Goal: Task Accomplishment & Management: Complete application form

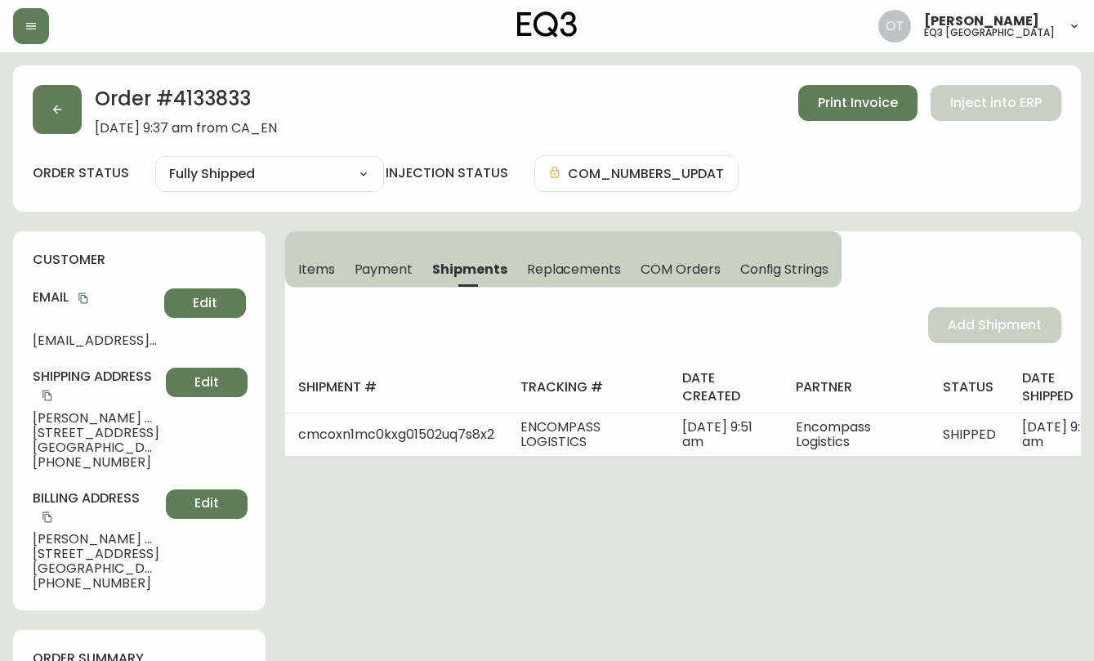
select select "FULLY_SHIPPED"
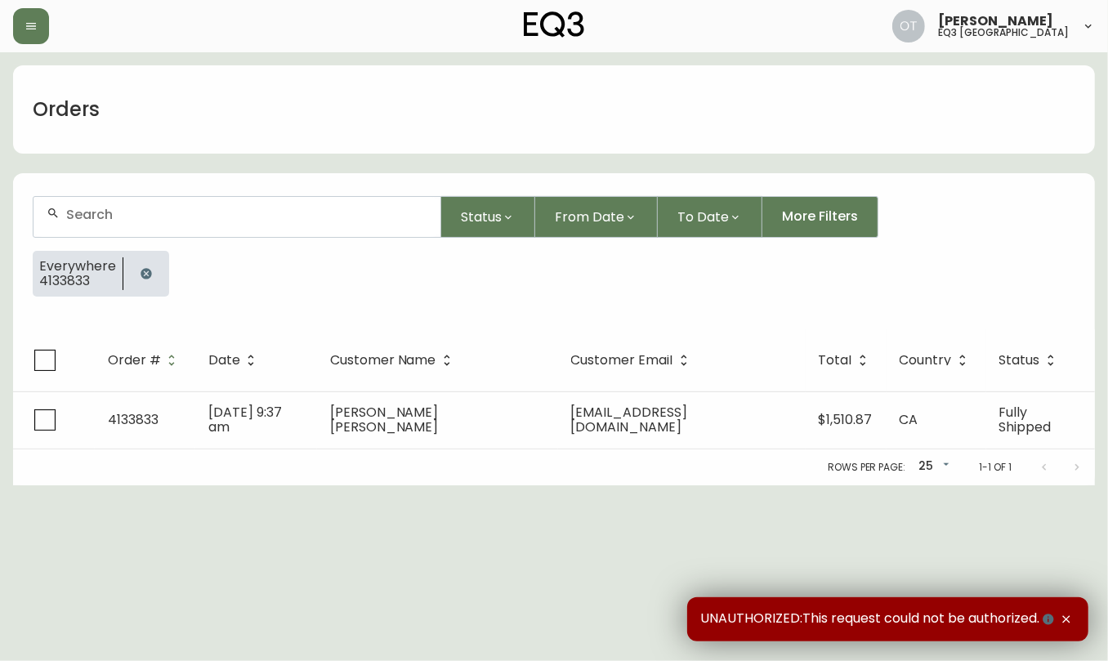
click at [258, 222] on div at bounding box center [236, 217] width 407 height 40
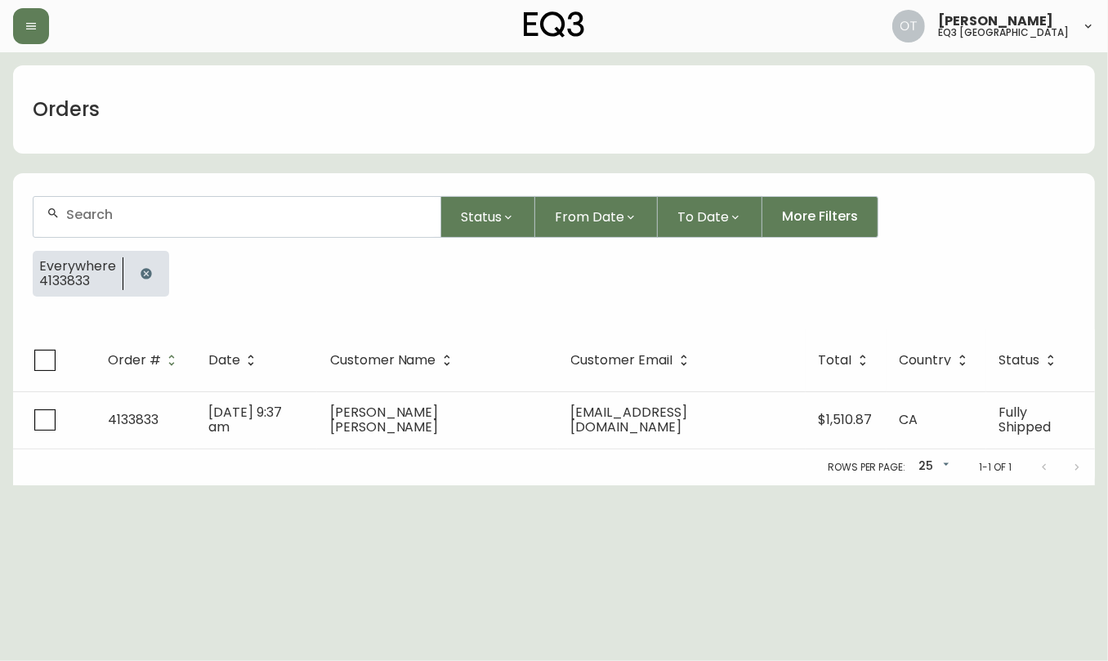
paste input "4133833"
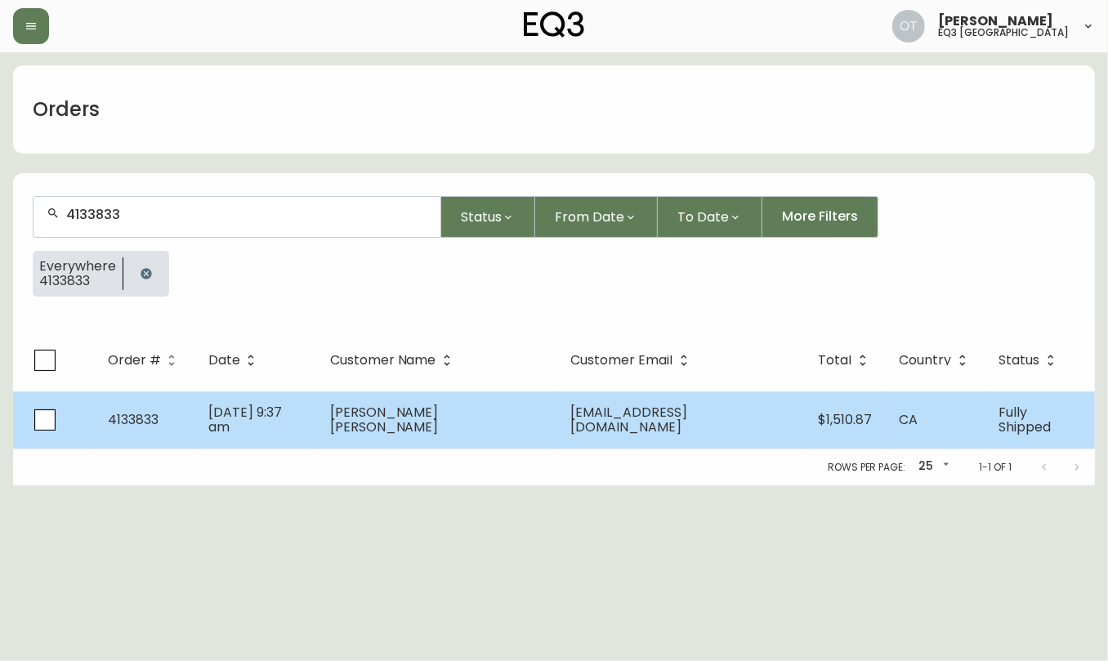
type input "4133833"
click at [208, 433] on td "[DATE] 9:37 am" at bounding box center [256, 419] width 122 height 57
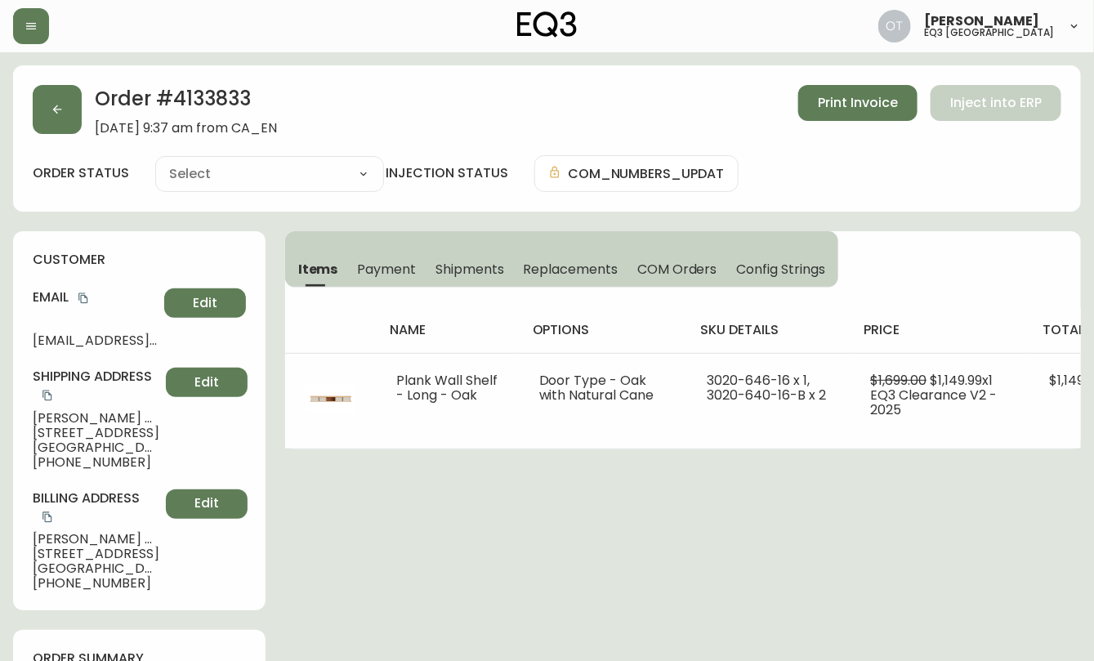
type input "Fully Shipped"
select select "FULLY_SHIPPED"
click at [167, 231] on div "customer Email [EMAIL_ADDRESS][DOMAIN_NAME] Edit Shipping Address [GEOGRAPHIC_D…" at bounding box center [139, 420] width 252 height 379
click at [547, 270] on span "Replacements" at bounding box center [571, 269] width 94 height 17
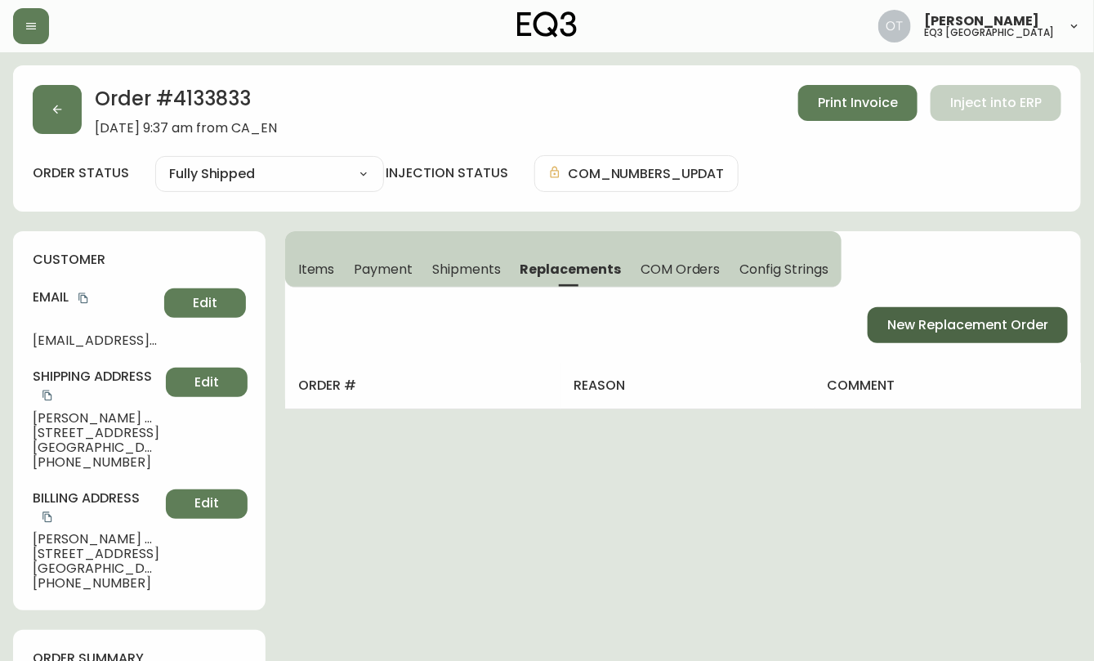
click at [957, 336] on button "New Replacement Order" at bounding box center [968, 325] width 200 height 36
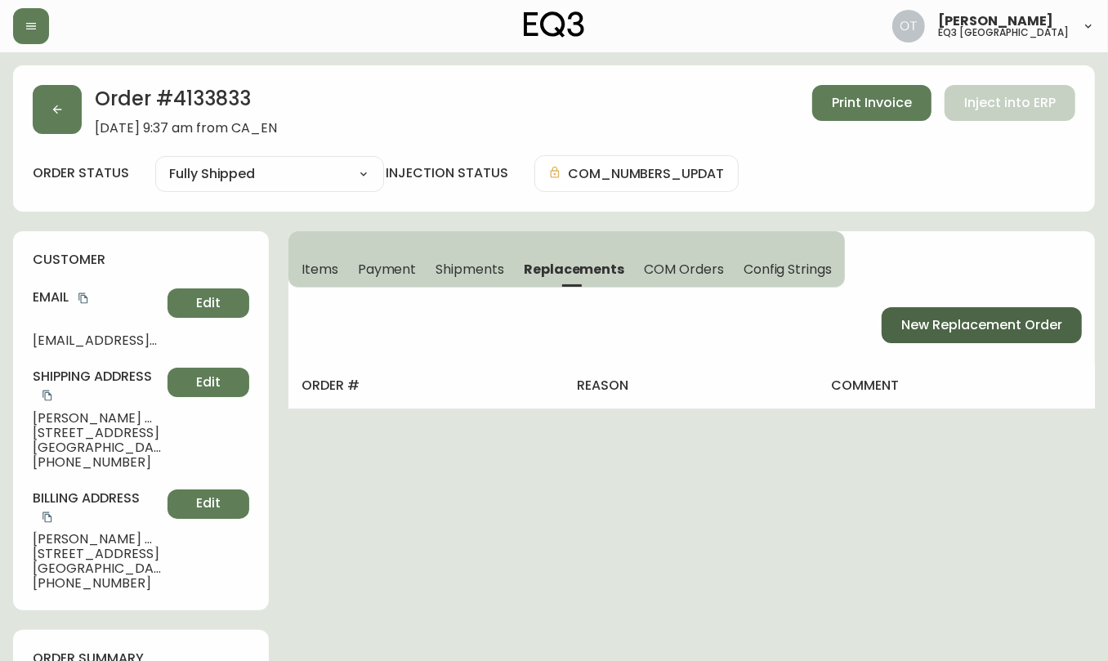
select select "FREIGHT"
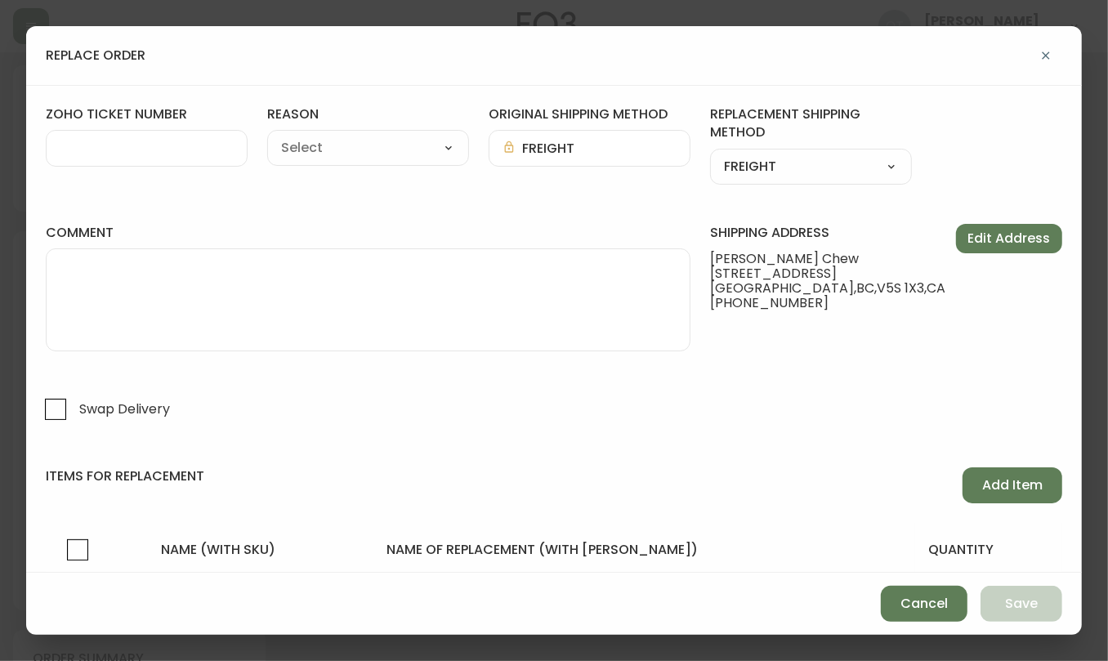
click at [87, 138] on div at bounding box center [147, 148] width 202 height 37
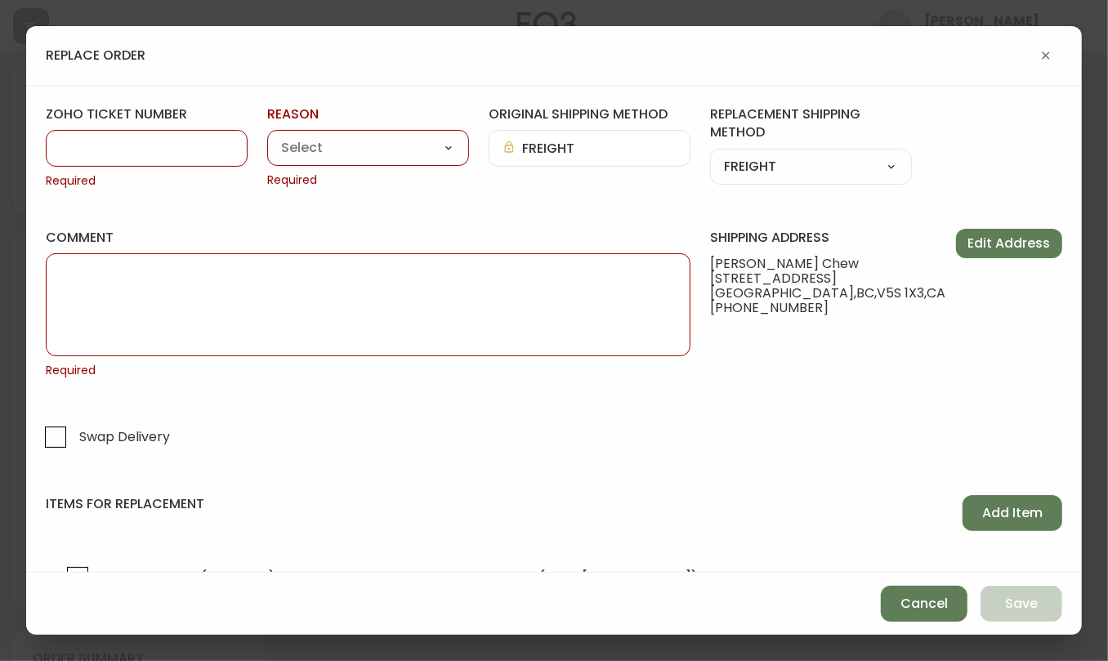
paste input "#831494"
click at [71, 145] on input "#831494" at bounding box center [147, 149] width 174 height 16
type input "831494"
click at [376, 141] on select "Customer Related Damaged in Shipping Lost in Transit or Missing Order Manufactu…" at bounding box center [368, 148] width 202 height 25
select select "Damaged in Shipping"
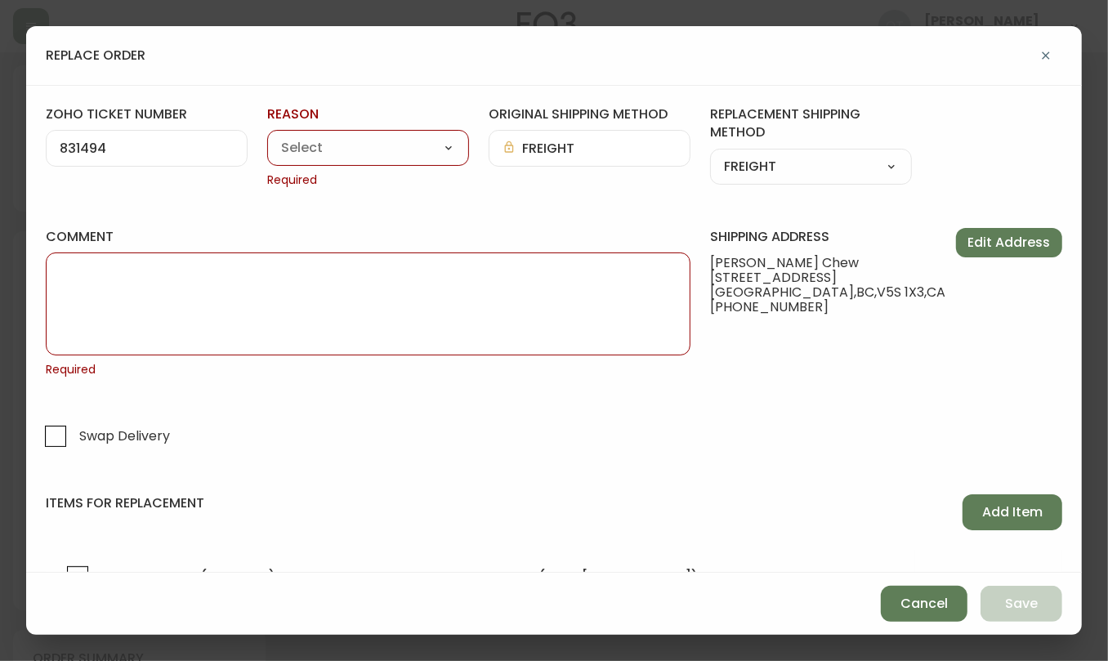
click at [267, 136] on select "Customer Related Damaged in Shipping Lost in Transit or Missing Order Manufactu…" at bounding box center [368, 148] width 202 height 25
type input "Damaged in Shipping"
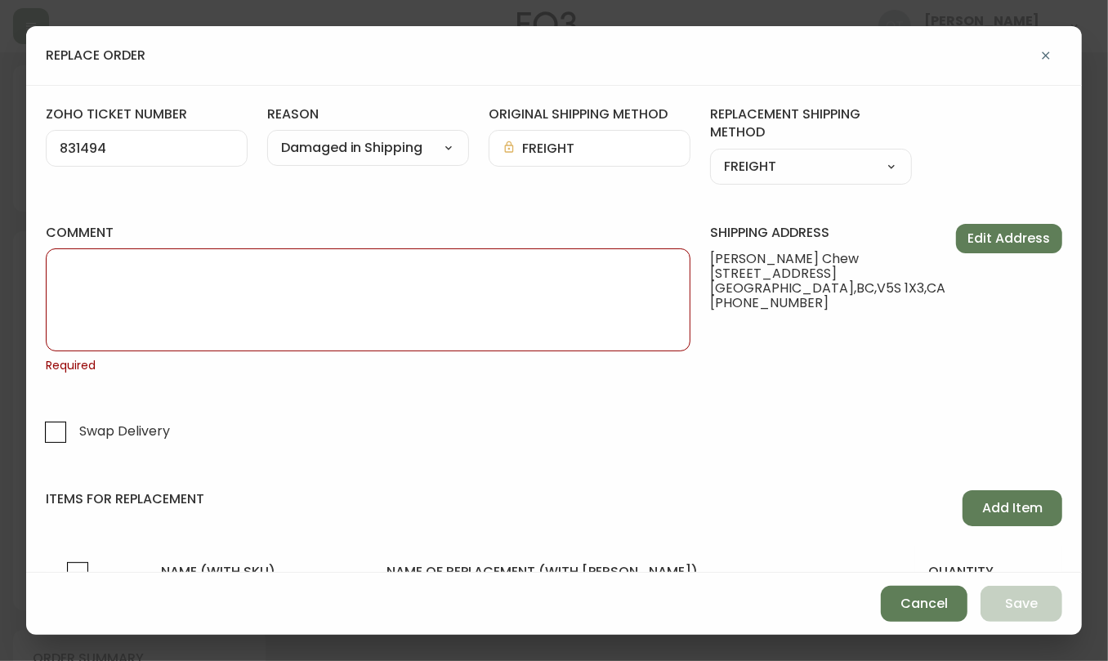
click at [541, 299] on textarea "comment" at bounding box center [368, 300] width 617 height 82
paste textarea "ORIGINAL ORDER: 4133833 | REASON FOR REPLACEMENT: DAMAGED | NOTES: NIR | RETURN…"
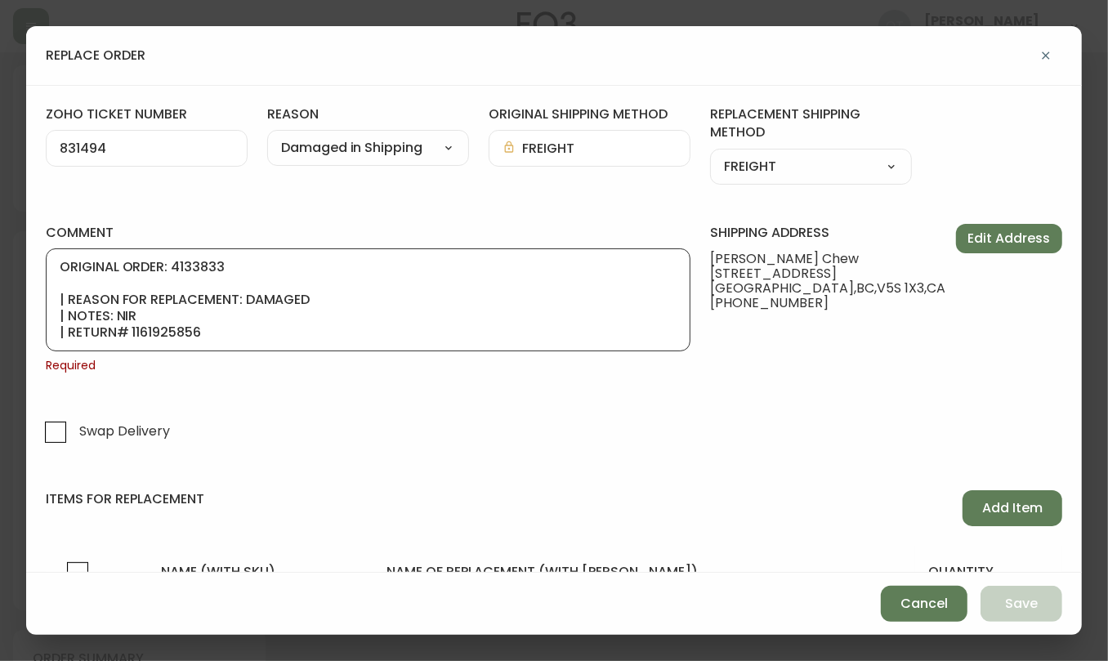
scroll to position [98, 0]
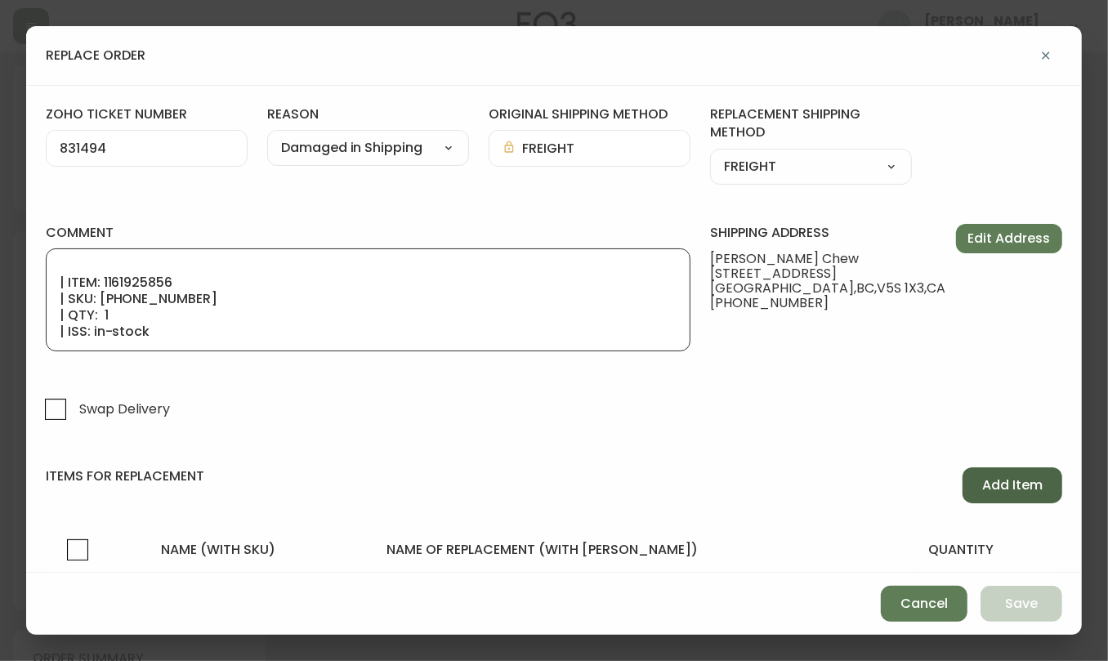
type textarea "ORIGINAL ORDER: 4133833 | REASON FOR REPLACEMENT: DAMAGED | NOTES: NIR | RETURN…"
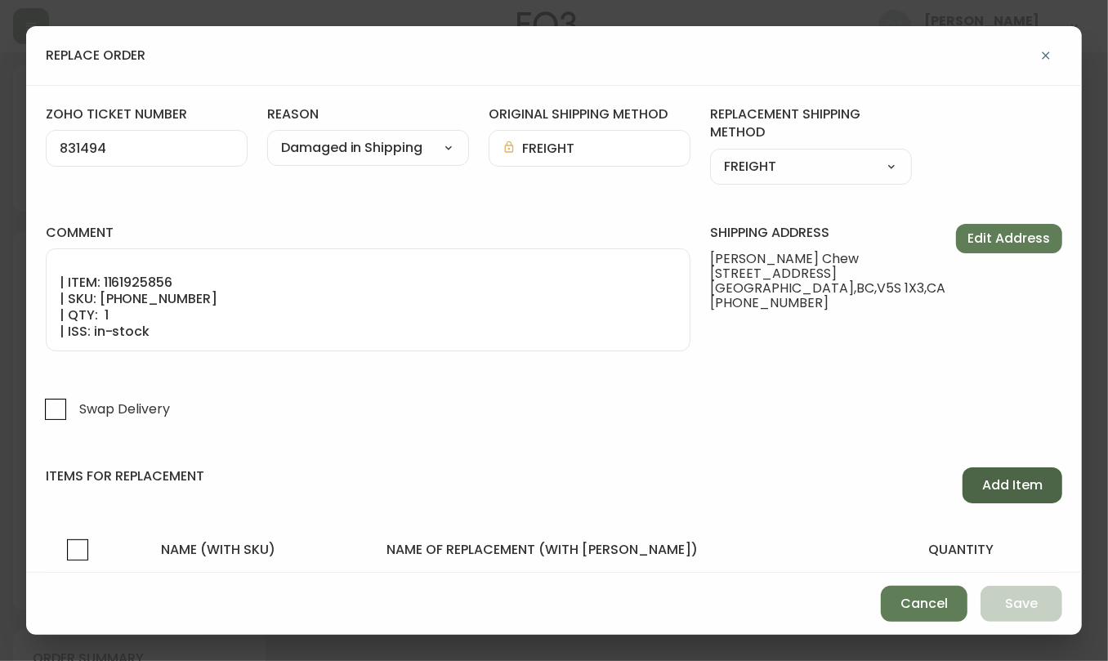
click at [997, 490] on span "Add Item" at bounding box center [1012, 485] width 60 height 18
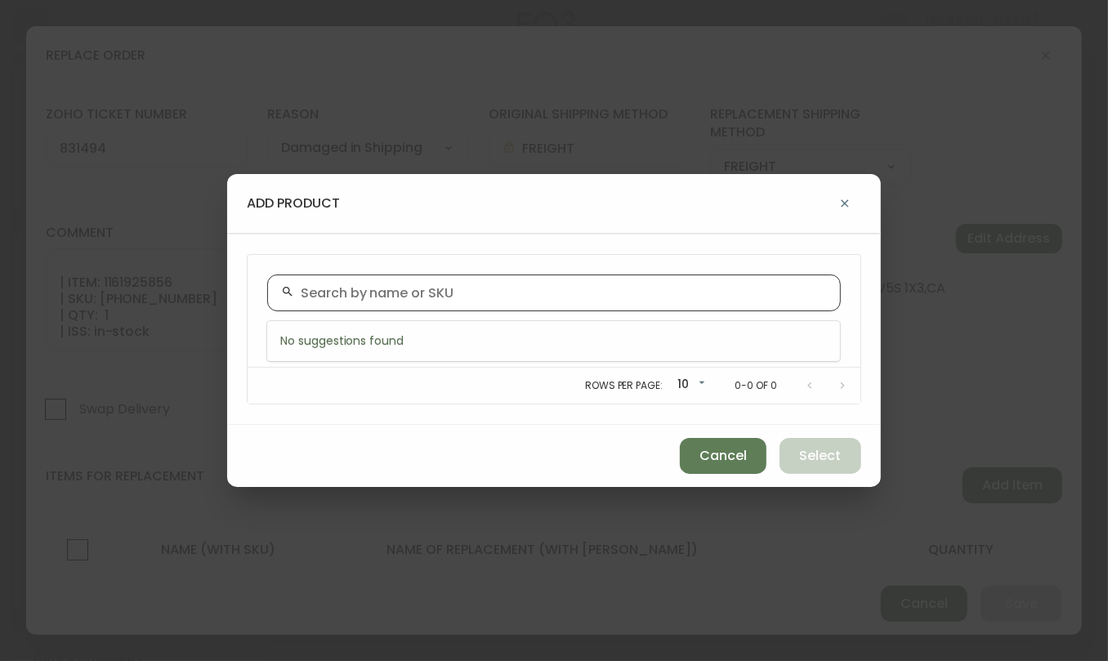
click at [355, 288] on input "text" at bounding box center [564, 293] width 526 height 16
paste input "[PHONE_NUMBER]"
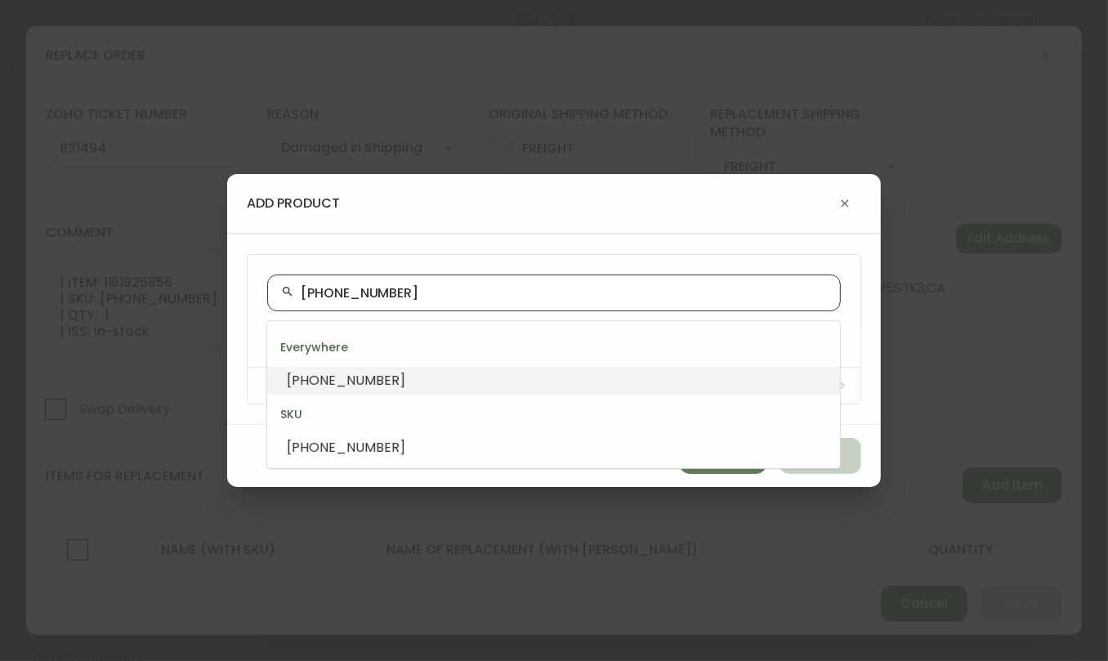
click at [390, 378] on li "[PHONE_NUMBER]" at bounding box center [553, 381] width 573 height 28
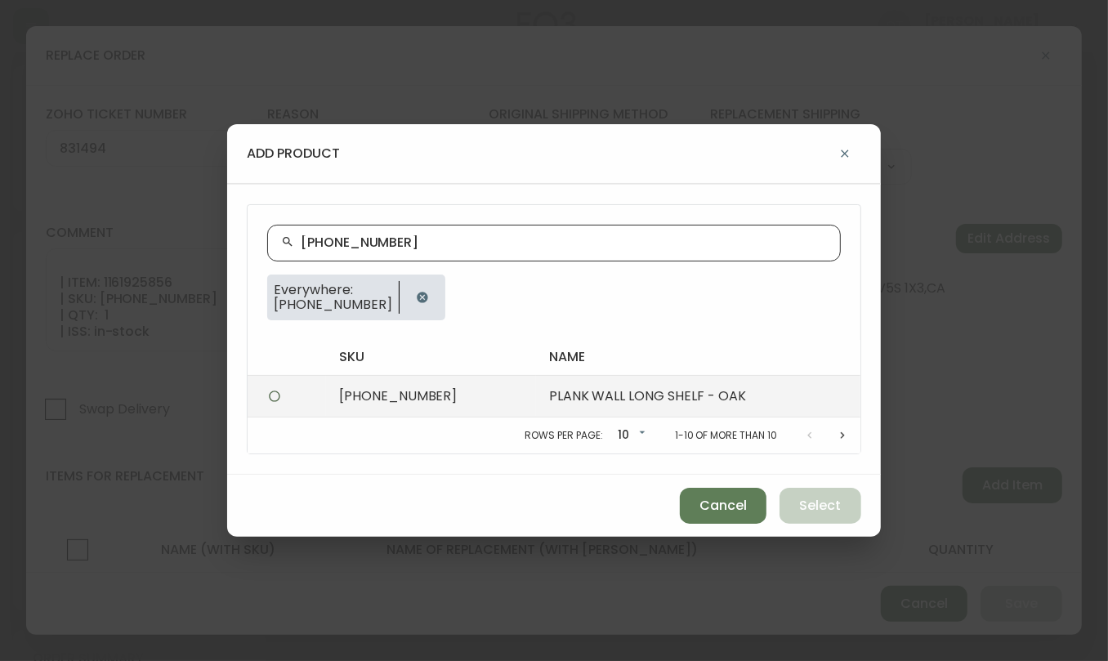
type input "[PHONE_NUMBER]"
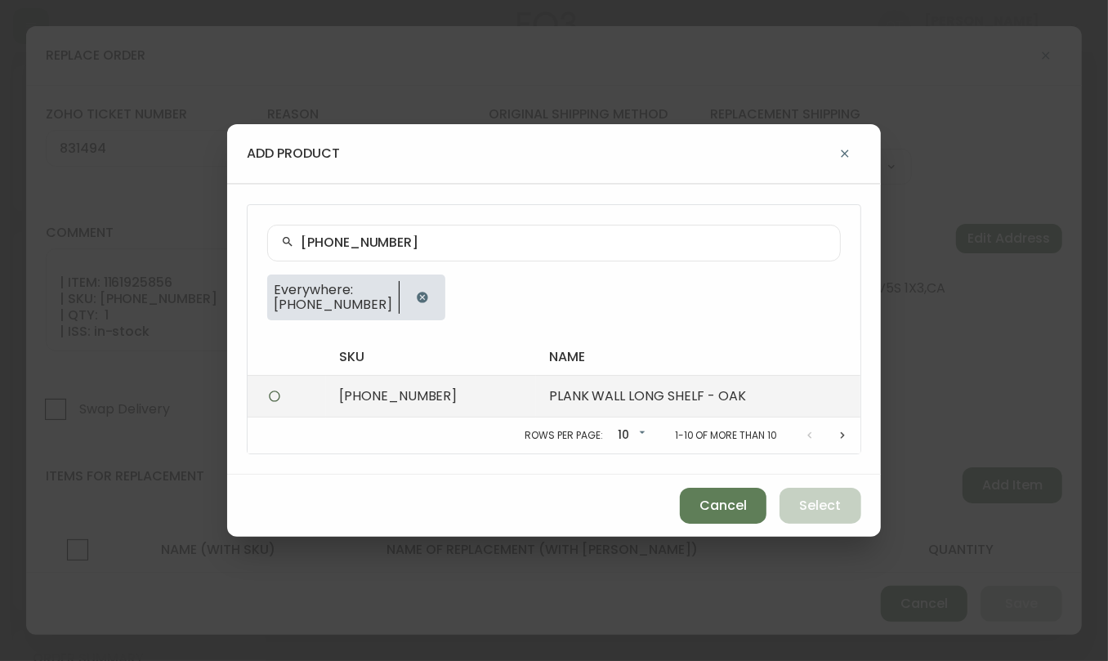
click at [567, 404] on td "PLANK WALL LONG SHELF - OAK" at bounding box center [698, 397] width 324 height 42
radio input "true"
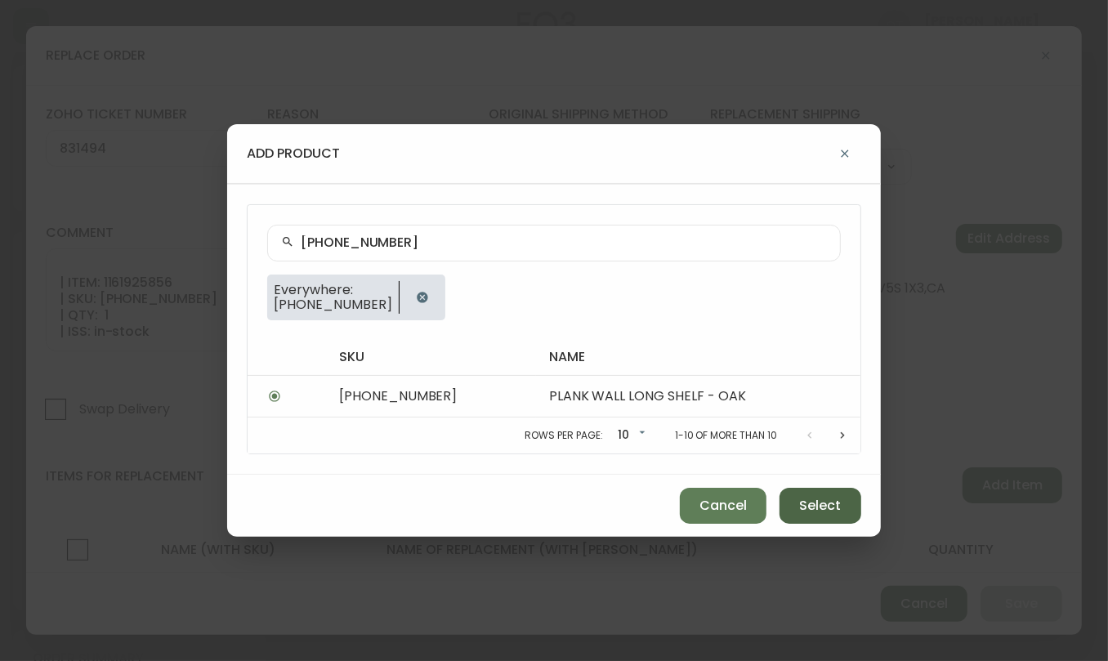
click at [859, 508] on button "Select" at bounding box center [820, 506] width 82 height 36
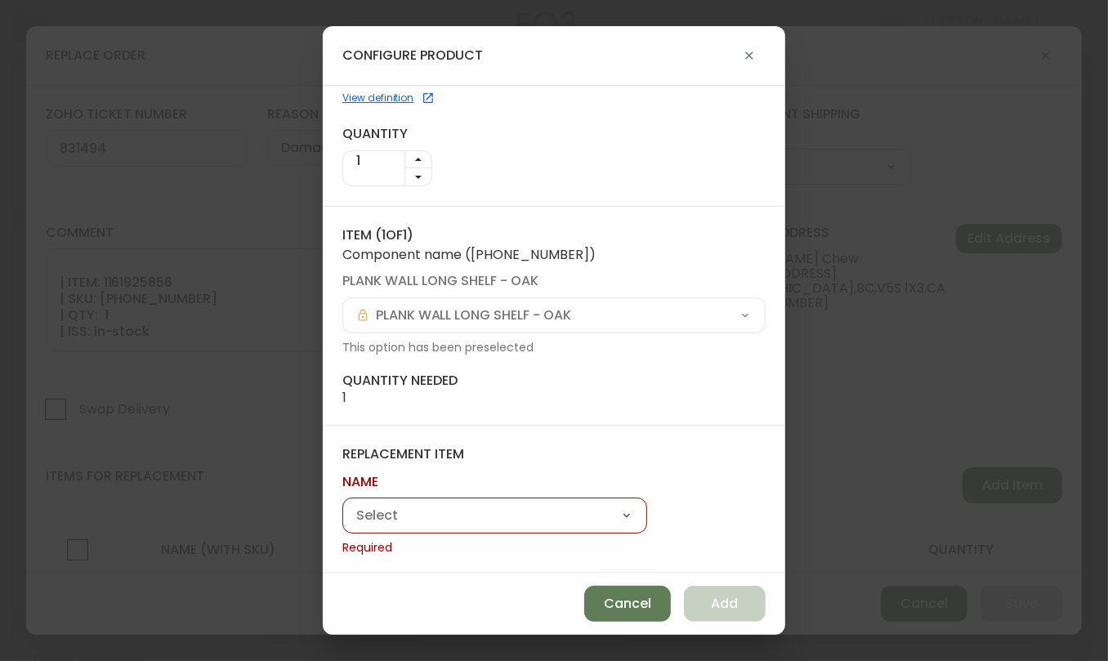
scroll to position [90, 0]
click at [463, 509] on select "Plank Wall Shelf - Long - Oak" at bounding box center [494, 514] width 305 height 25
select select "cmcdhmmv90tai01945mffben1"
click at [342, 522] on select "Plank Wall Shelf - Long - Oak" at bounding box center [494, 514] width 305 height 25
type input "Plank Wall Shelf - Long - Oak"
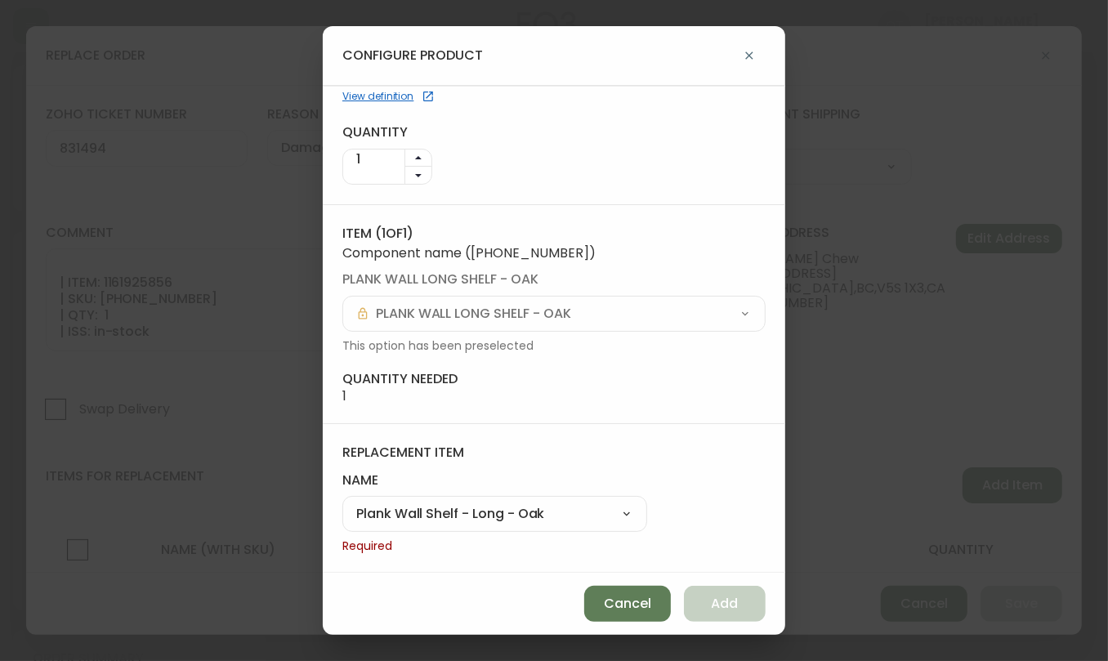
scroll to position [67, 0]
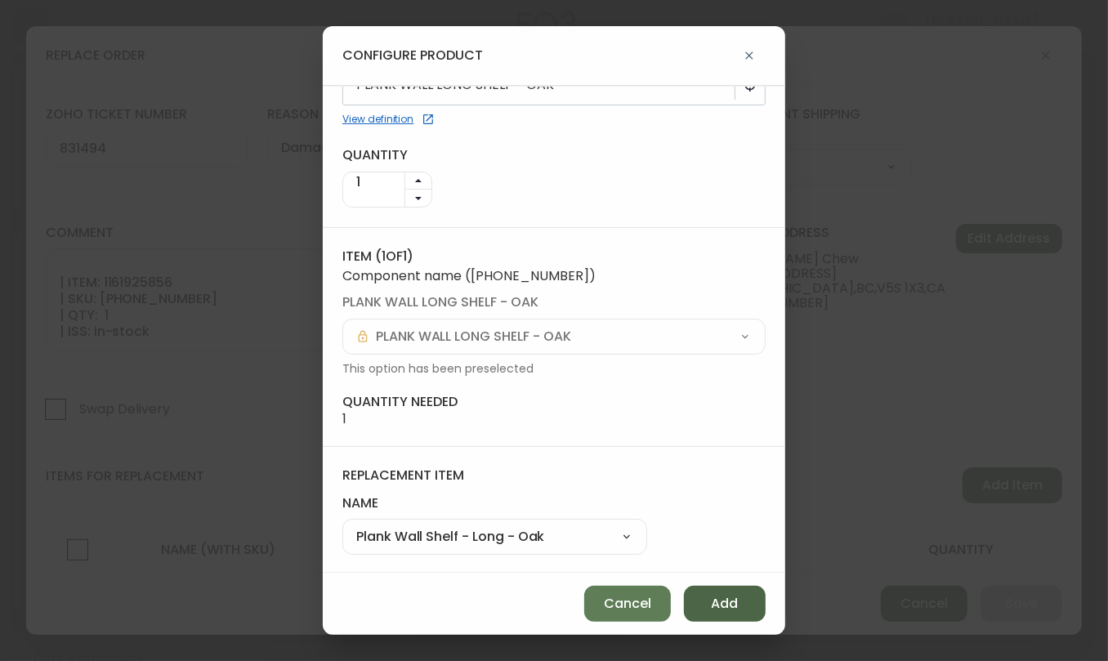
click at [724, 596] on span "Add" at bounding box center [725, 604] width 27 height 18
select select
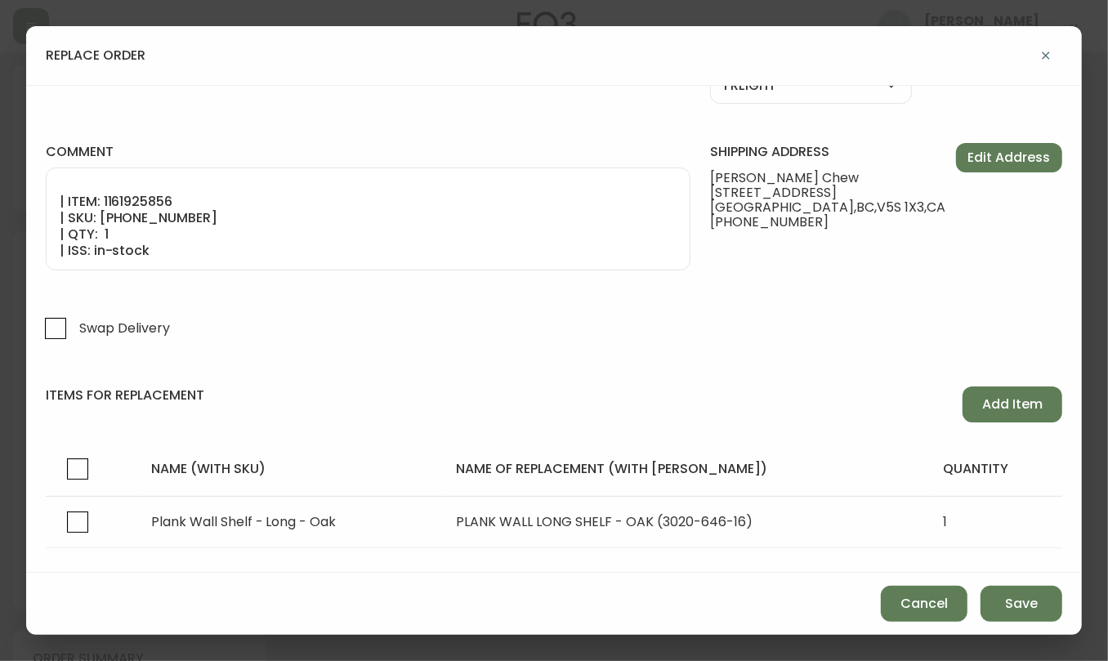
scroll to position [114, 0]
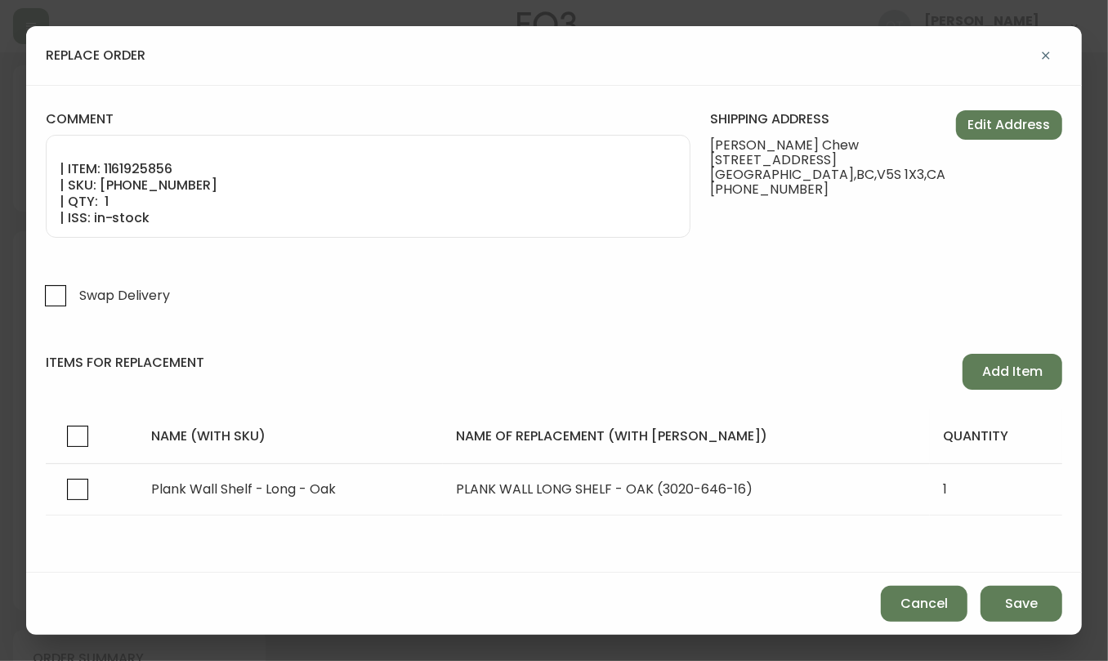
click at [213, 252] on form "zoho ticket number 831494 reason Damaged in Shipping Customer Related Damaged i…" at bounding box center [554, 273] width 1016 height 563
click at [1017, 606] on span "Save" at bounding box center [1021, 604] width 33 height 18
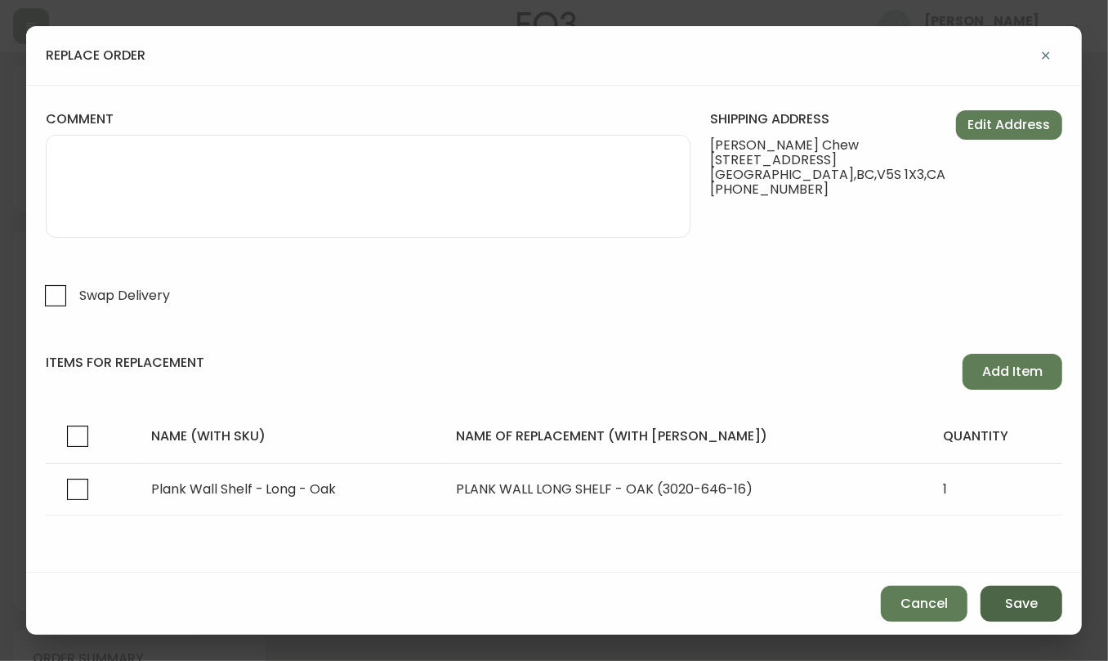
select select
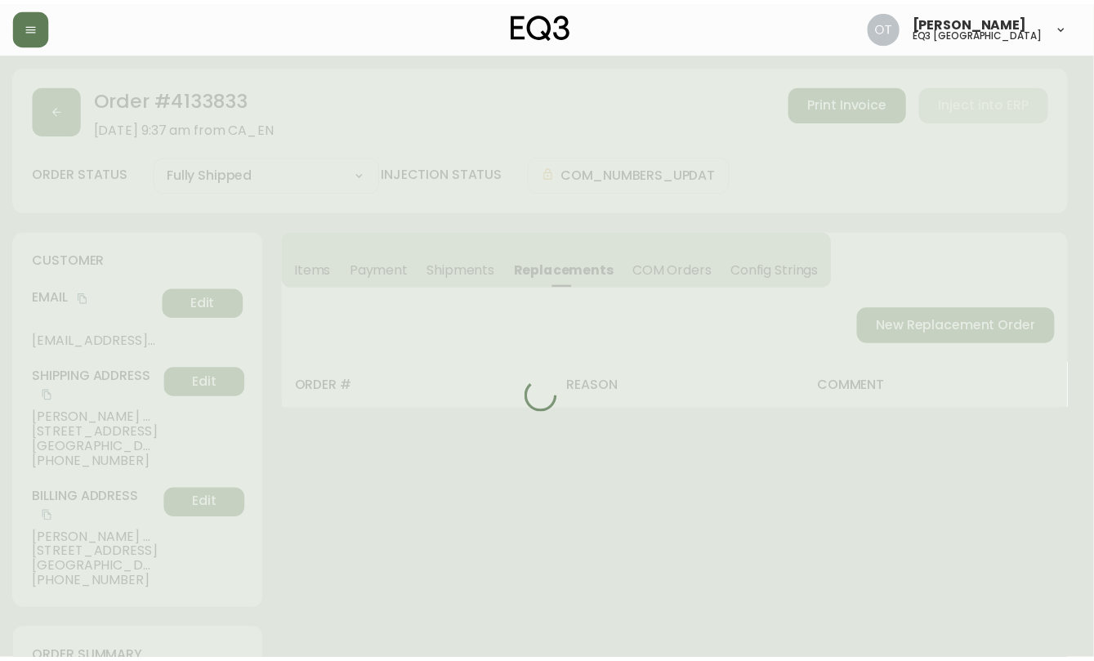
scroll to position [62, 0]
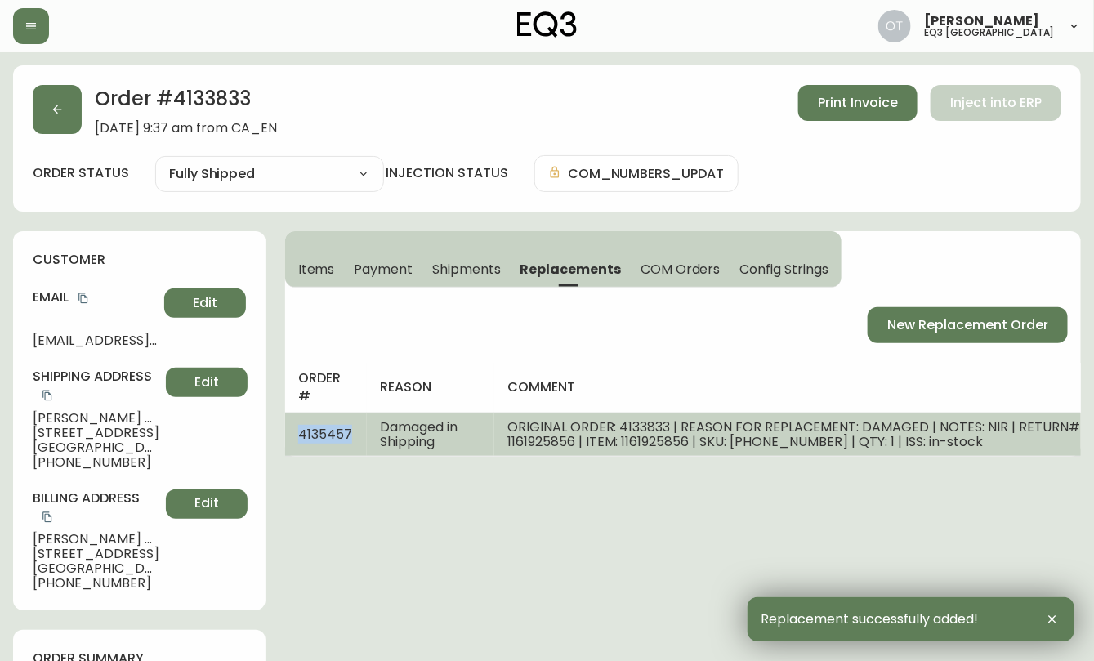
drag, startPoint x: 290, startPoint y: 433, endPoint x: 350, endPoint y: 433, distance: 60.5
click at [350, 433] on td "4135457" at bounding box center [326, 434] width 83 height 43
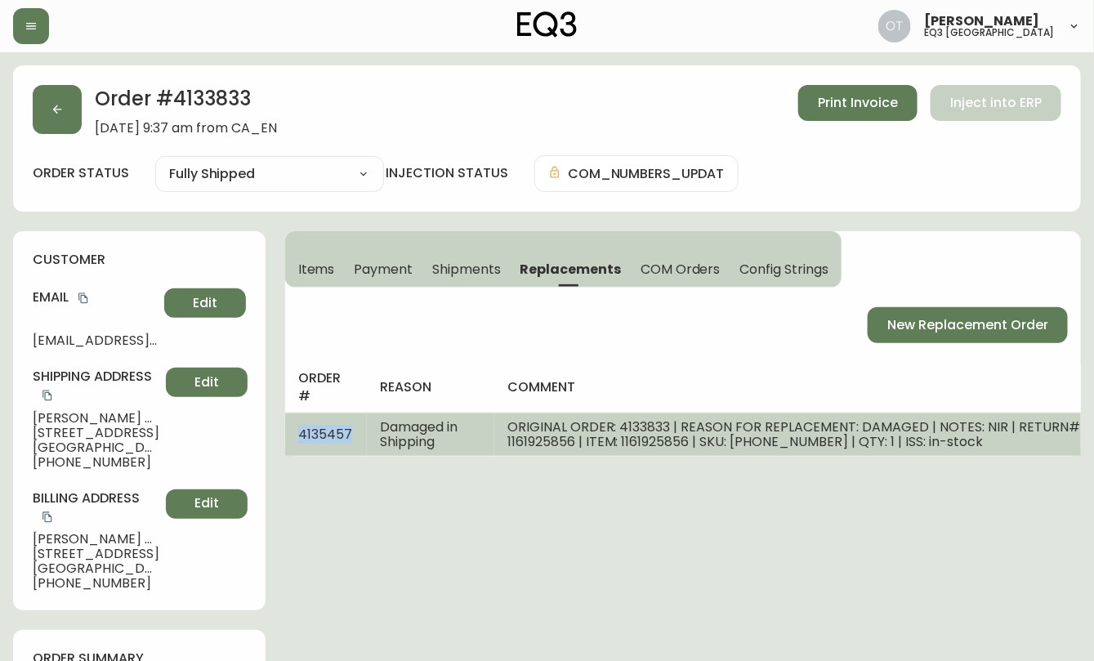
copy span "4135457"
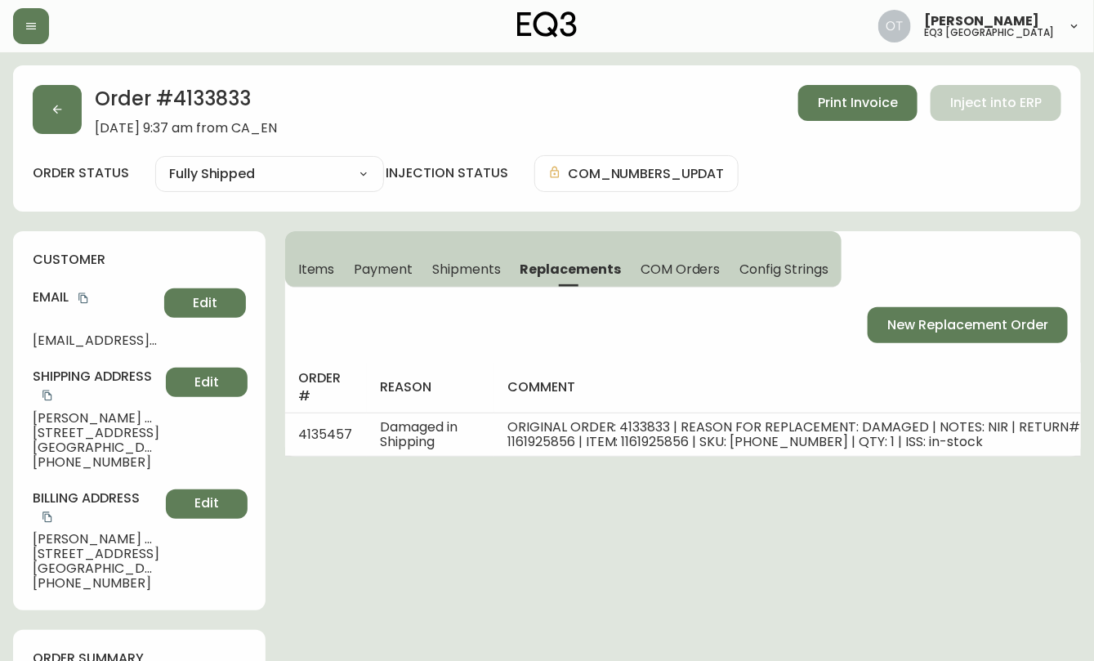
click at [180, 241] on div "customer Email [EMAIL_ADDRESS][DOMAIN_NAME] Edit Shipping Address [GEOGRAPHIC_D…" at bounding box center [139, 420] width 252 height 379
click at [190, 528] on div "Billing Address Hsiao-[PERSON_NAME] [STREET_ADDRESS] [PHONE_NUMBER] Edit" at bounding box center [139, 540] width 213 height 102
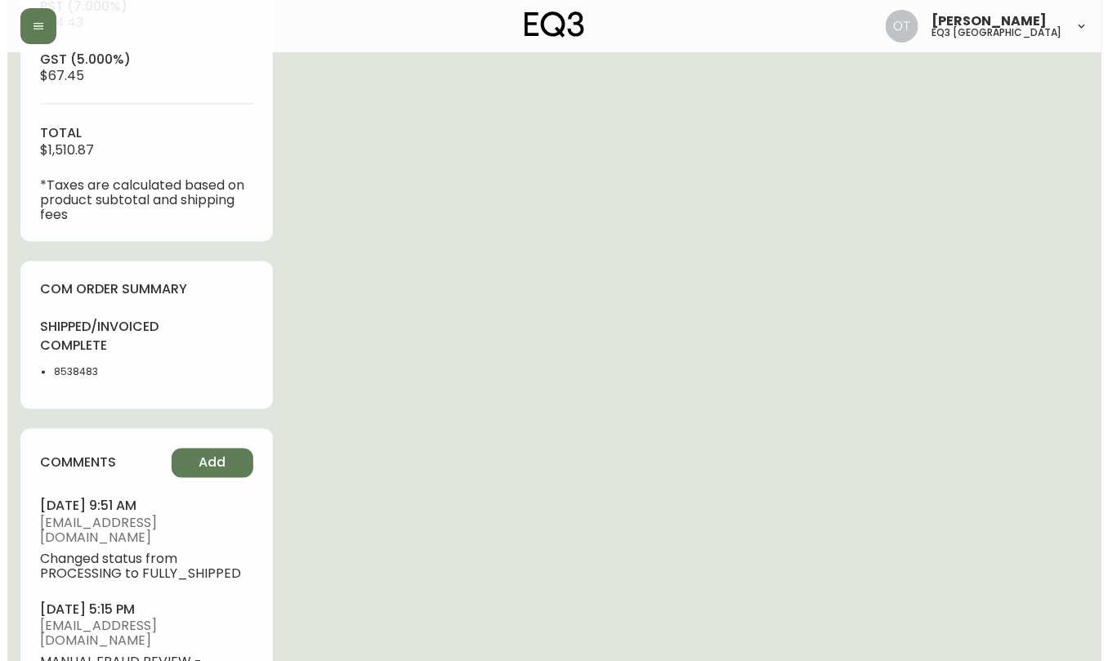
scroll to position [908, 0]
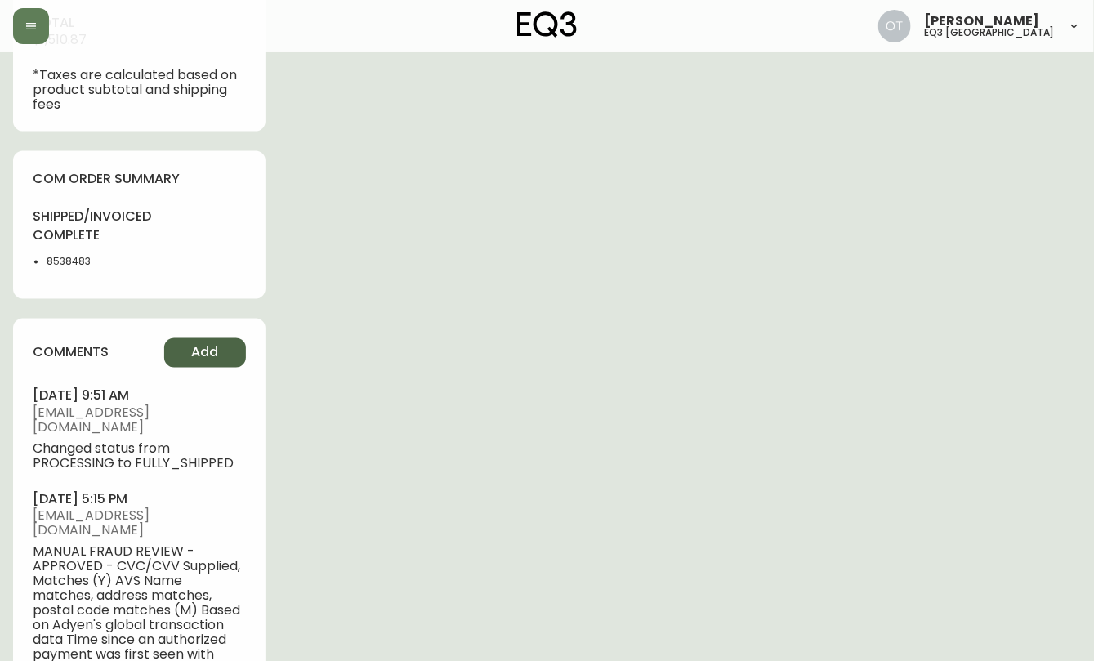
click at [217, 344] on span "Add" at bounding box center [204, 353] width 27 height 18
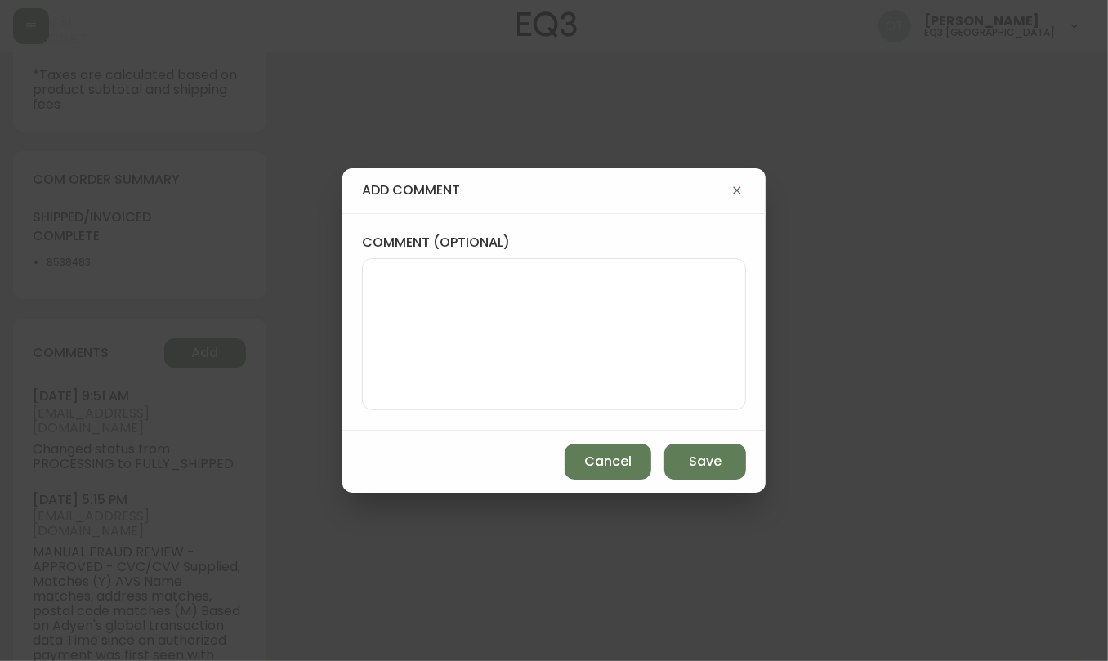
click at [507, 317] on textarea "comment (optional)" at bounding box center [554, 334] width 356 height 131
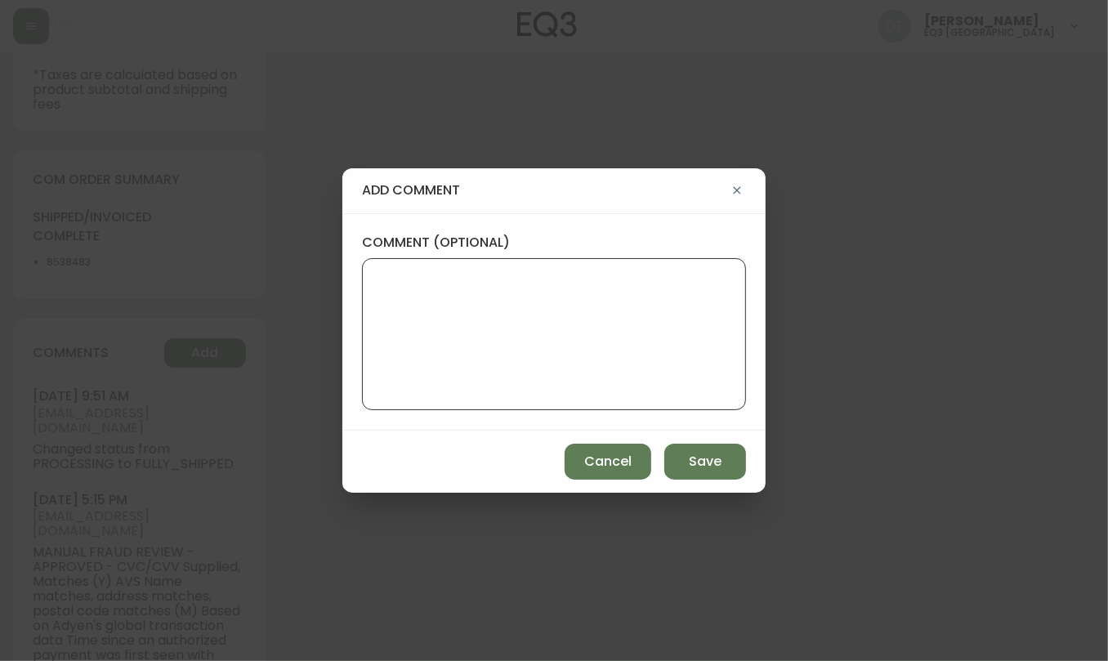
paste textarea "Ticket #831494 REPLACEMENT PO: 4135457 *COM will be available in AS400 and in t…"
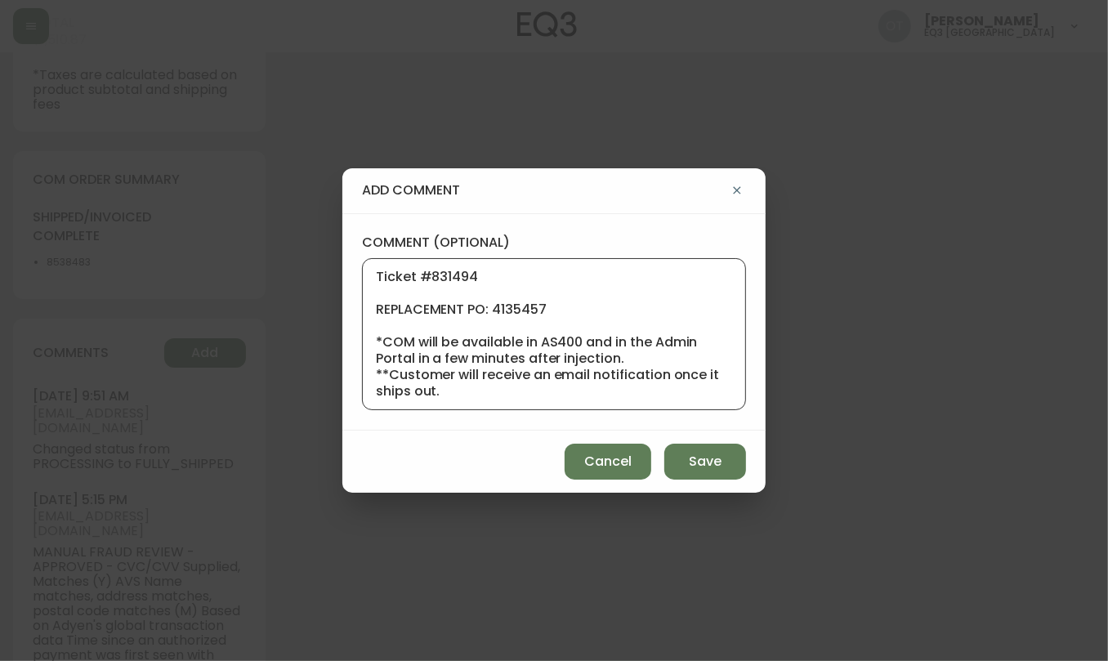
scroll to position [196, 0]
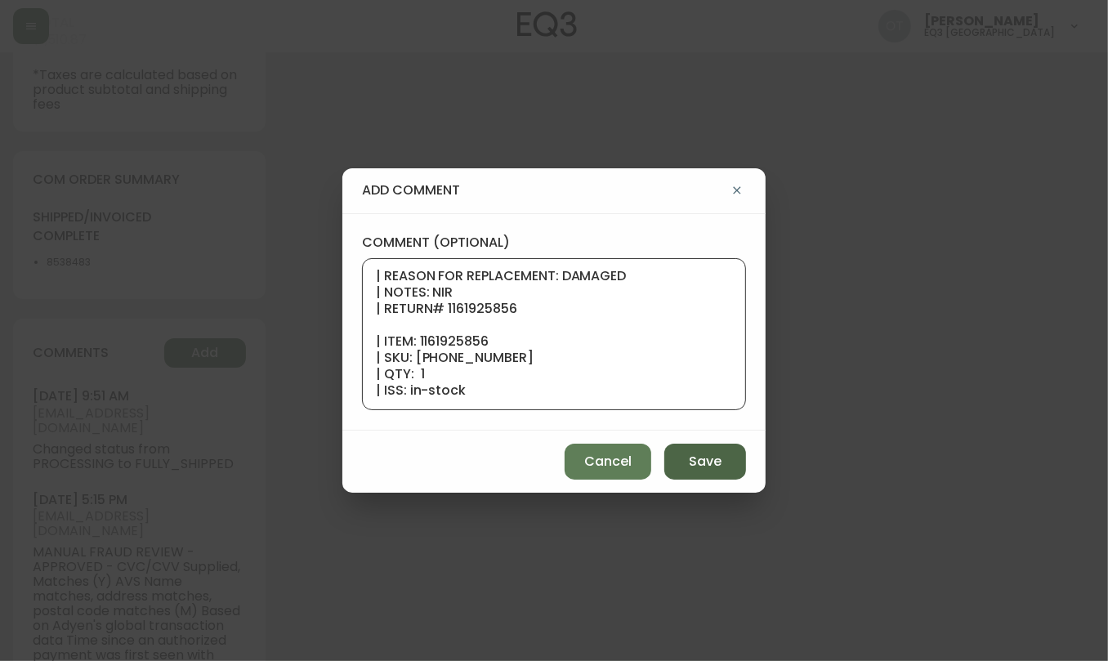
type textarea "Ticket #831494 REPLACEMENT PO: 4135457 *COM will be available in AS400 and in t…"
click at [707, 459] on span "Save" at bounding box center [705, 462] width 33 height 18
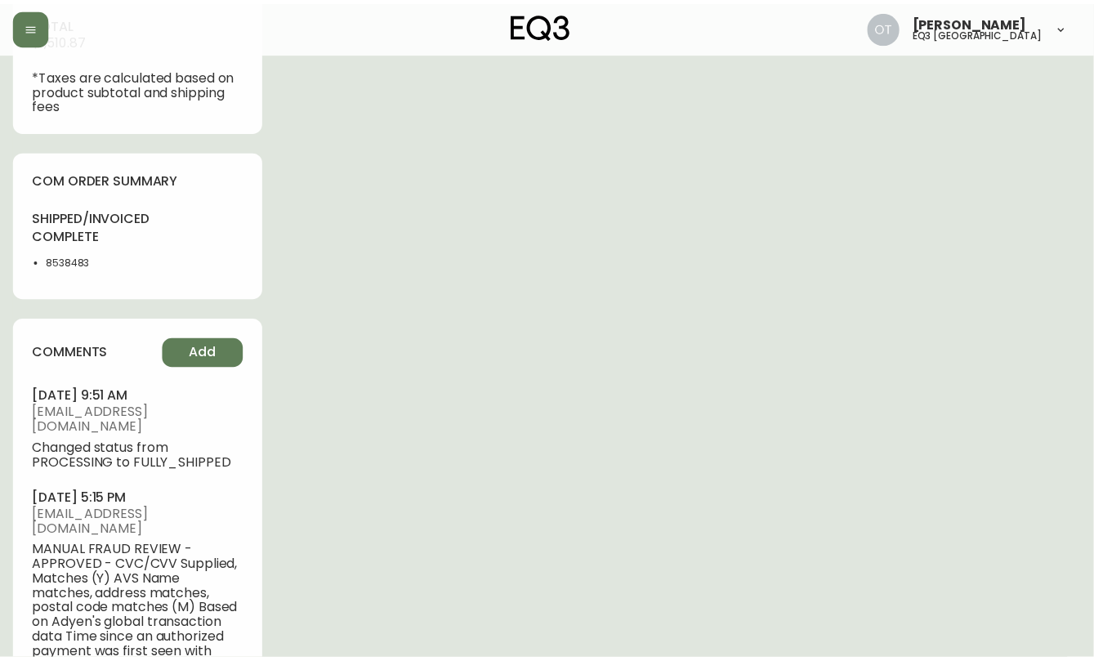
scroll to position [0, 0]
